Goal: Task Accomplishment & Management: Manage account settings

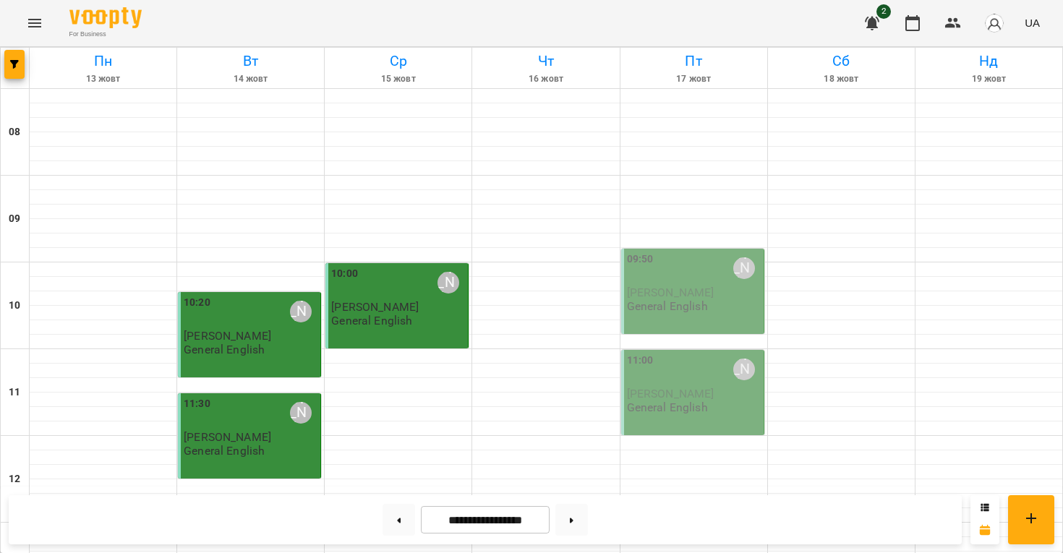
scroll to position [901, 0]
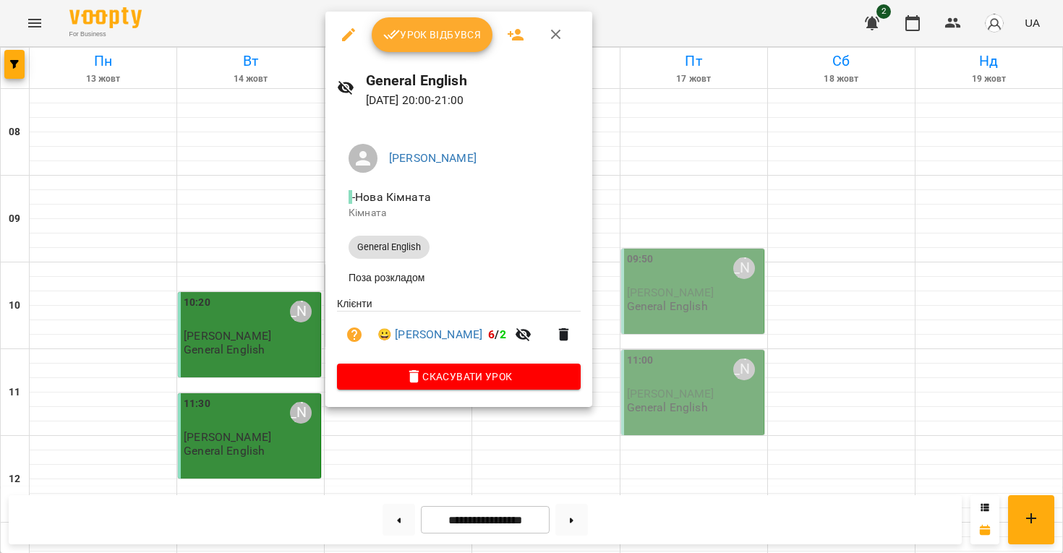
click at [421, 25] on button "Урок відбувся" at bounding box center [432, 34] width 121 height 35
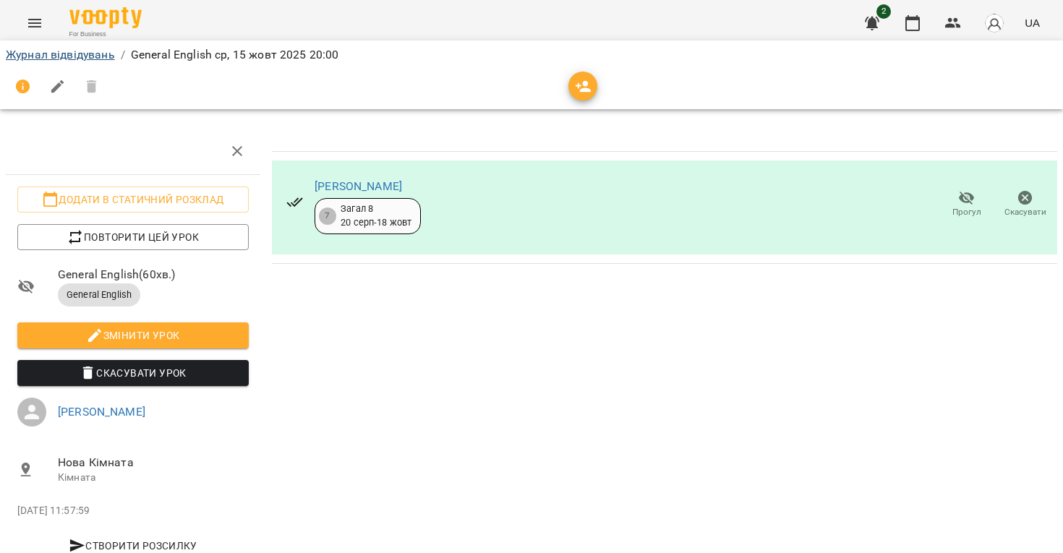
click at [95, 52] on link "Журнал відвідувань" at bounding box center [60, 55] width 109 height 14
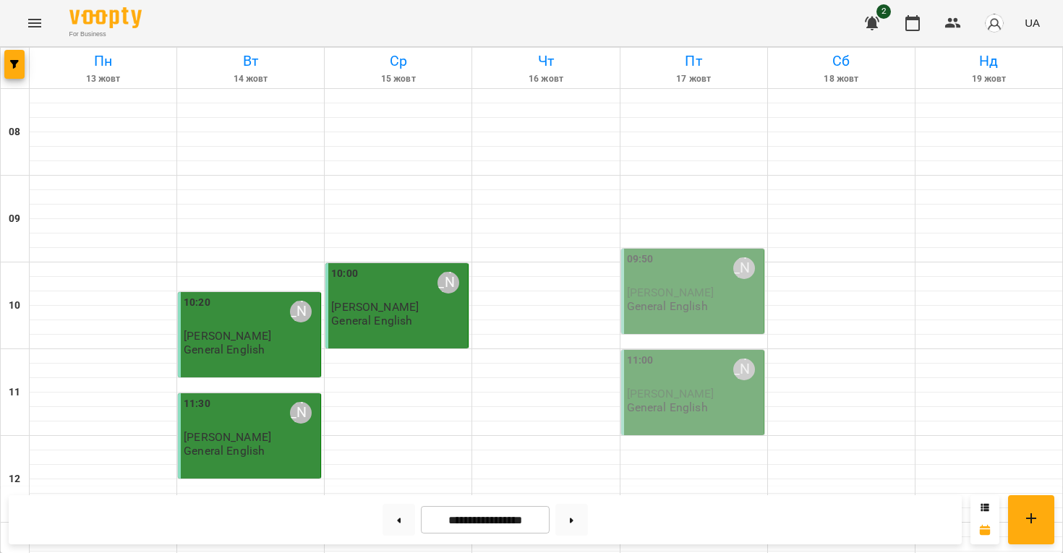
scroll to position [901, 0]
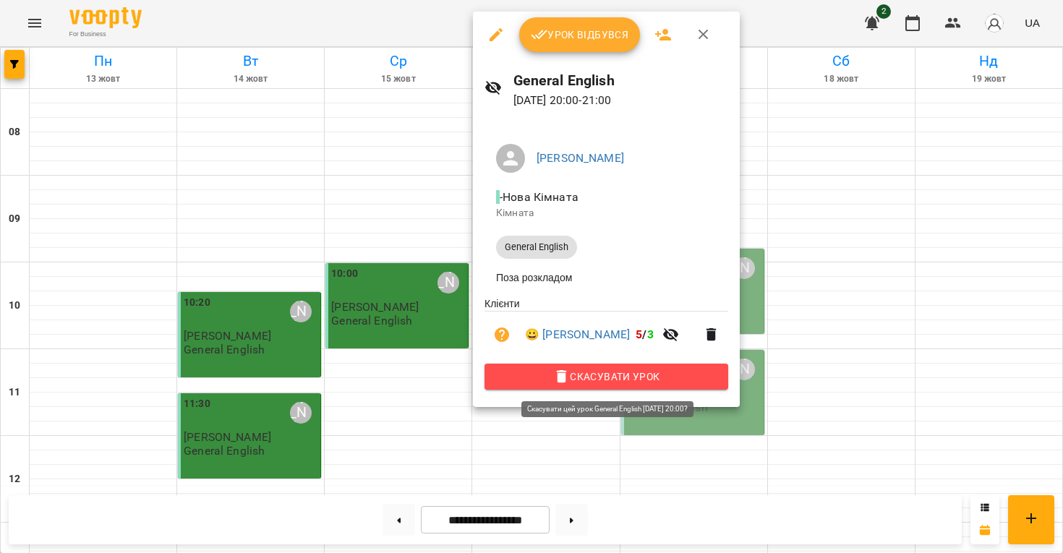
click at [611, 377] on span "Скасувати Урок" at bounding box center [606, 376] width 220 height 17
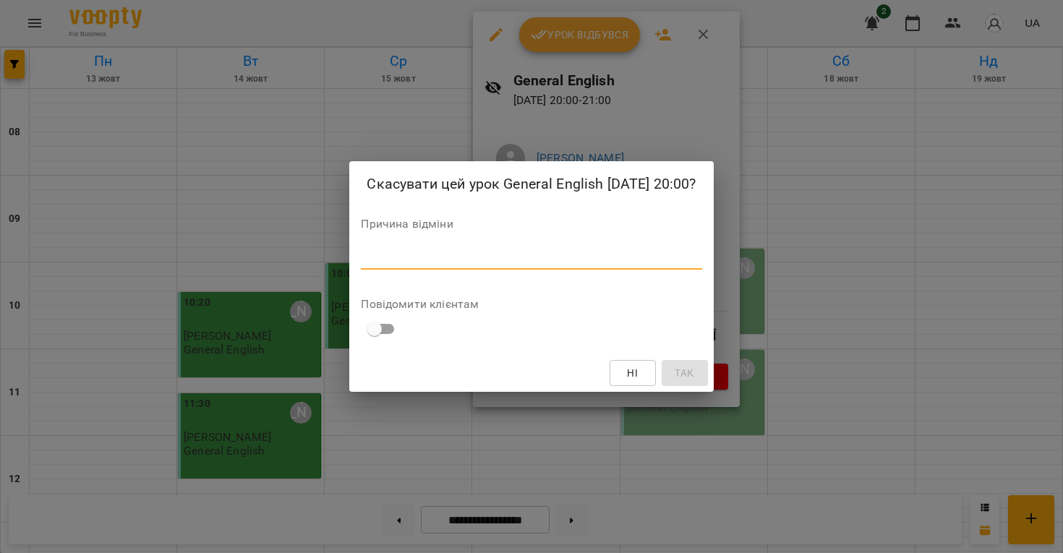
click at [540, 252] on textarea at bounding box center [531, 258] width 340 height 13
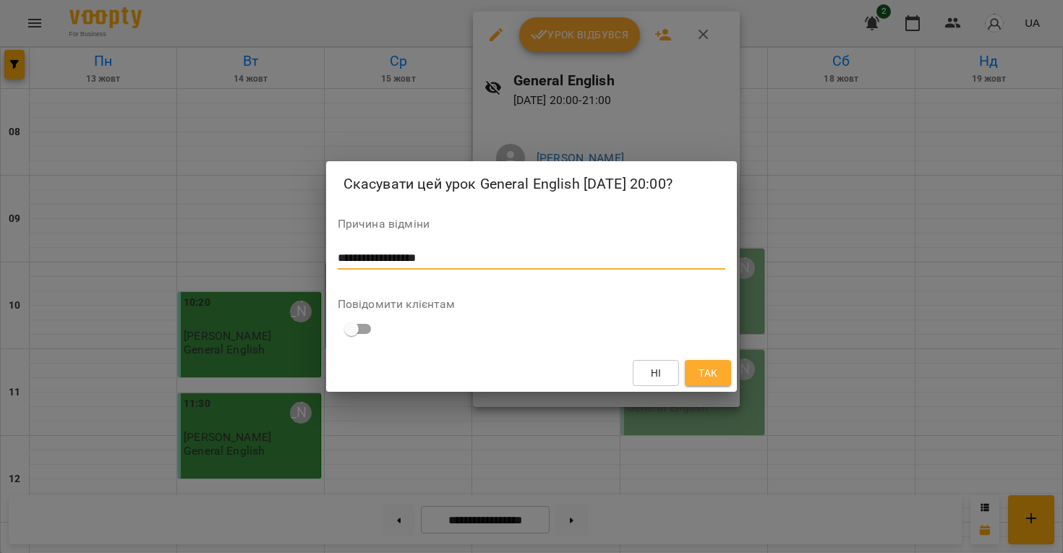
type textarea "**********"
click at [713, 379] on span "Так" at bounding box center [707, 372] width 19 height 17
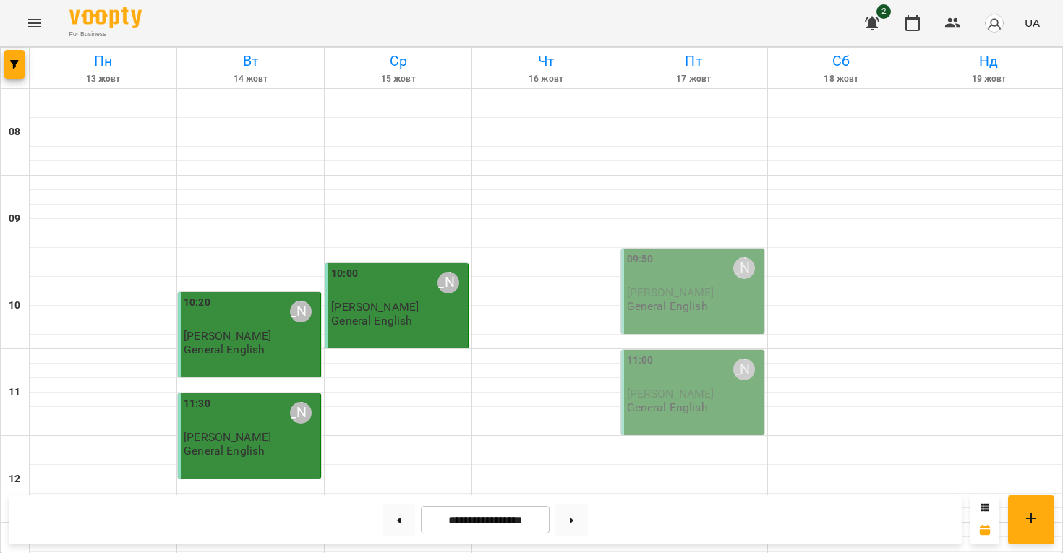
click at [796, 492] on div "**********" at bounding box center [531, 520] width 1063 height 67
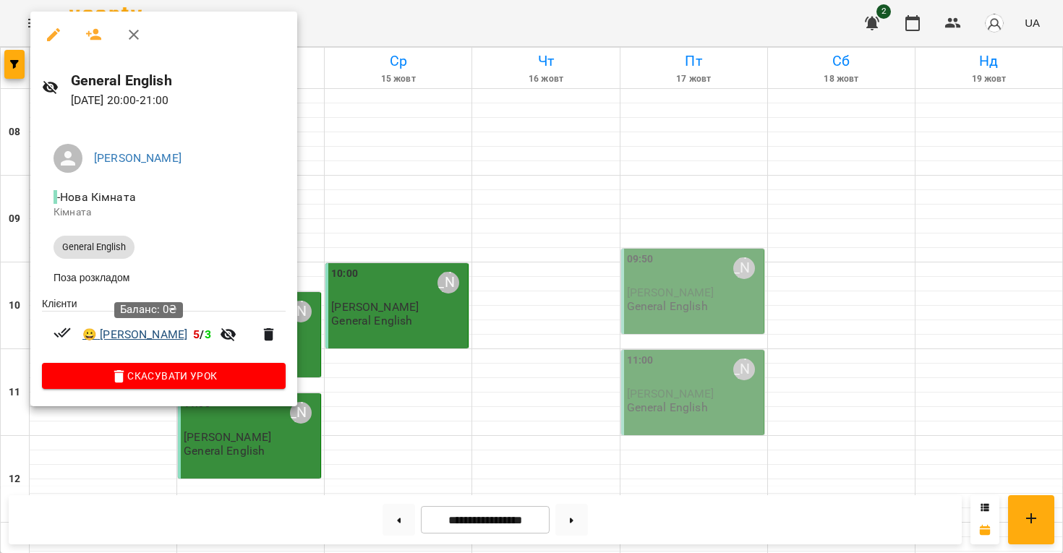
click at [184, 340] on link "😀 [PERSON_NAME]" at bounding box center [134, 334] width 105 height 17
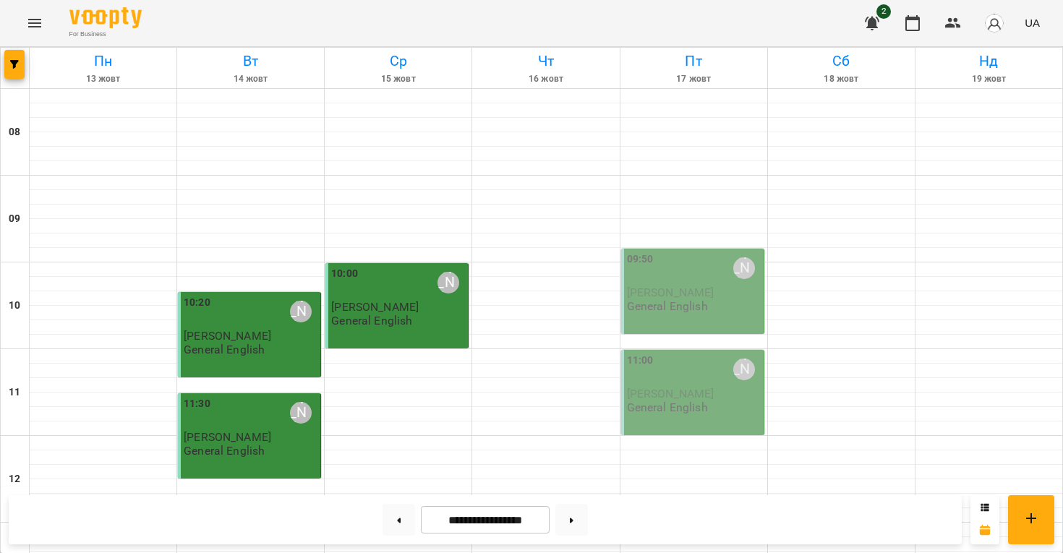
scroll to position [901, 0]
